Goal: Information Seeking & Learning: Find specific fact

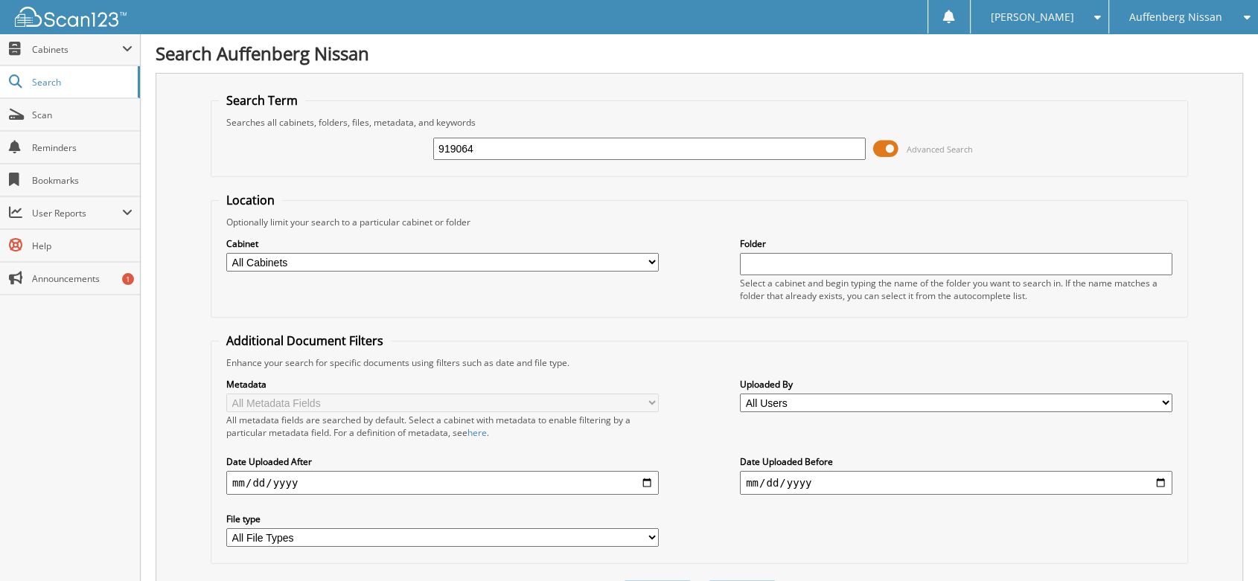
type input "919064"
